Goal: Information Seeking & Learning: Learn about a topic

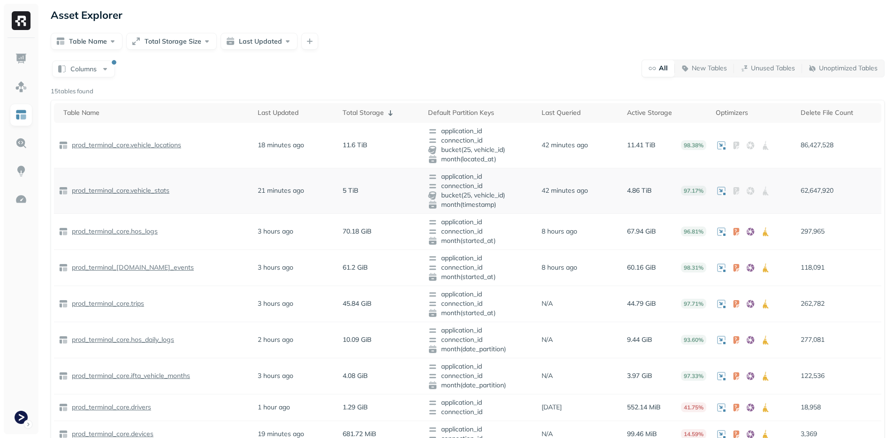
click at [149, 187] on p "prod_terminal_core.vehicle_stats" at bounding box center [120, 190] width 100 height 9
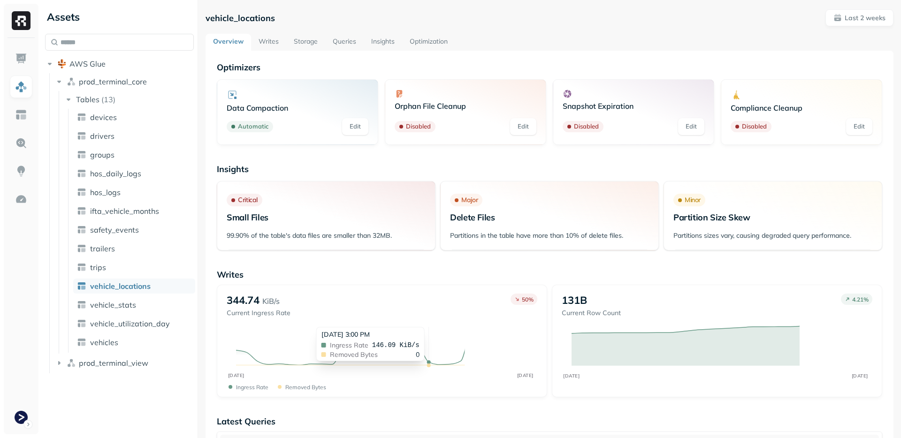
scroll to position [20, 0]
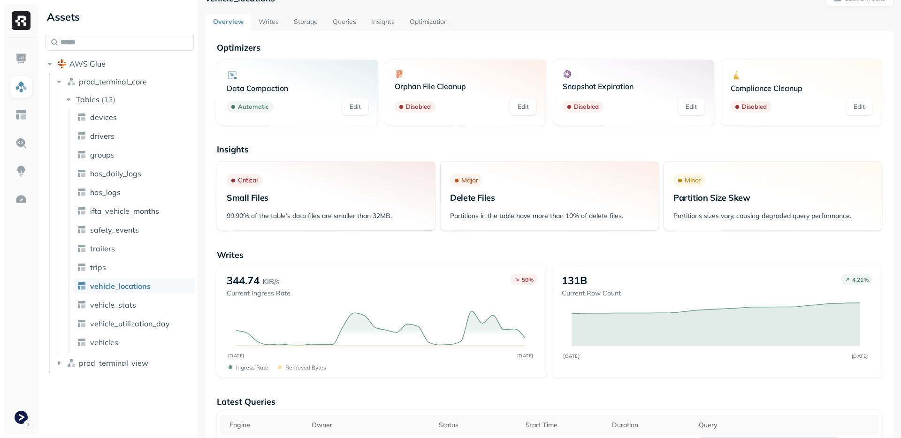
click at [298, 26] on link "Storage" at bounding box center [305, 22] width 39 height 17
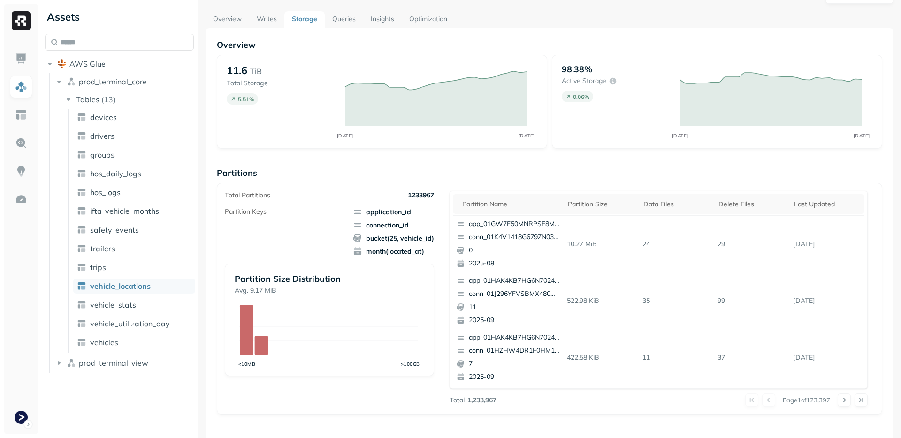
scroll to position [330, 0]
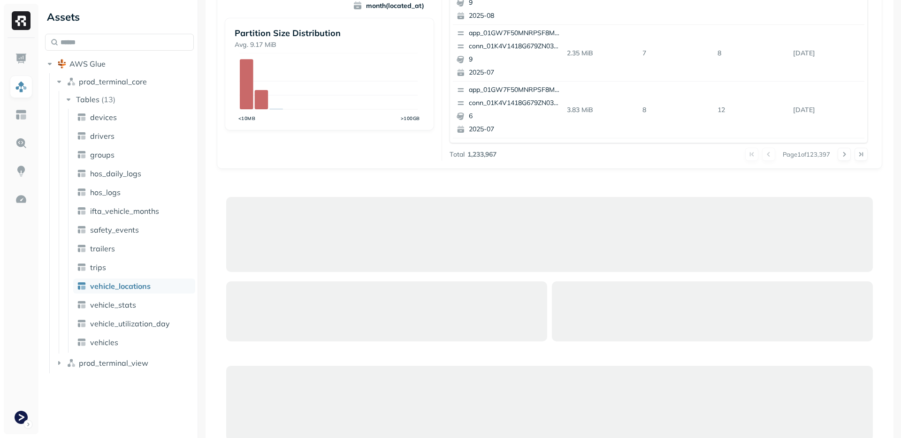
scroll to position [172, 0]
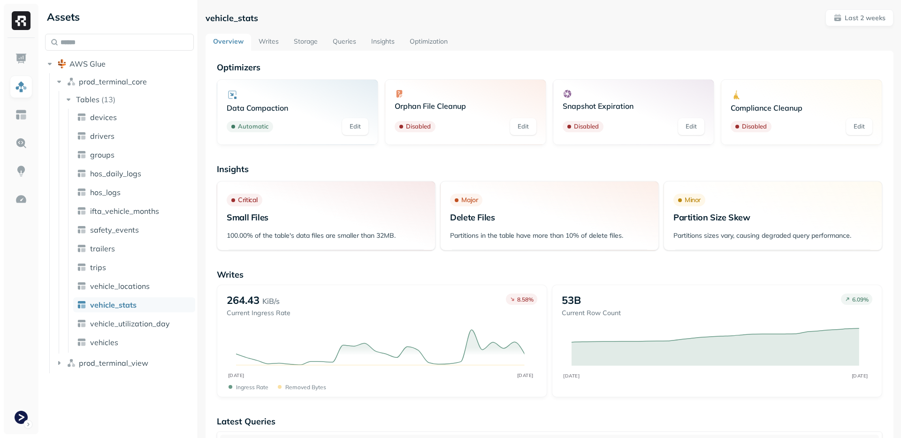
click at [296, 45] on link "Storage" at bounding box center [305, 42] width 39 height 17
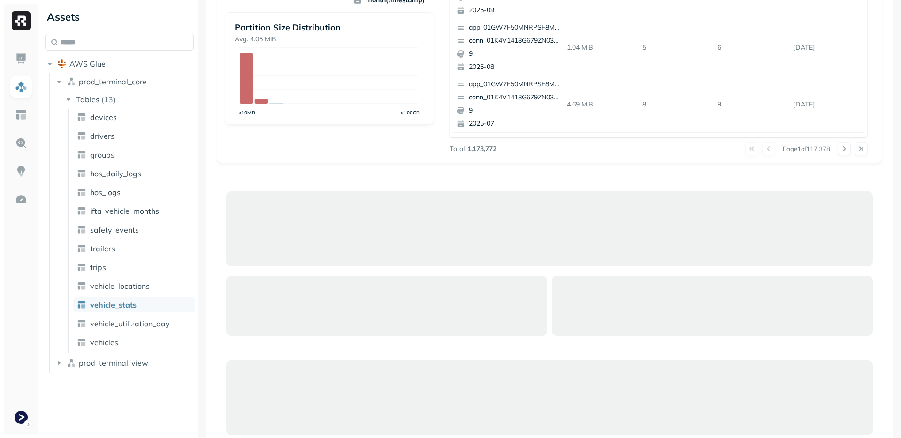
scroll to position [167, 0]
